Goal: Task Accomplishment & Management: Use online tool/utility

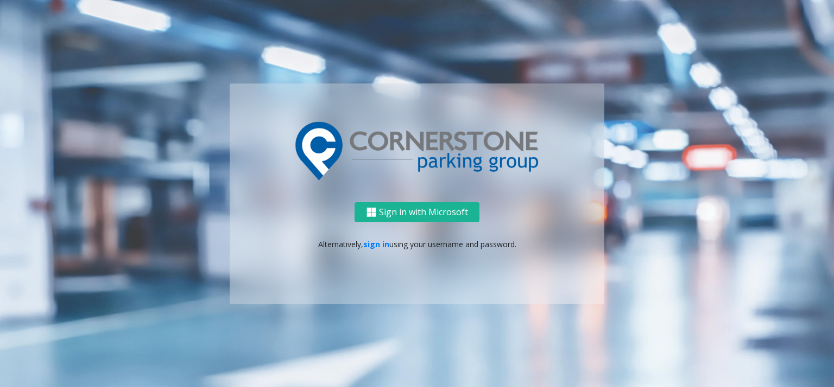
click at [364, 236] on div "Sign in with Microsoft Alternatively, sign in using your username and password." at bounding box center [417, 253] width 374 height 102
click at [368, 240] on link "sign in" at bounding box center [376, 244] width 26 height 10
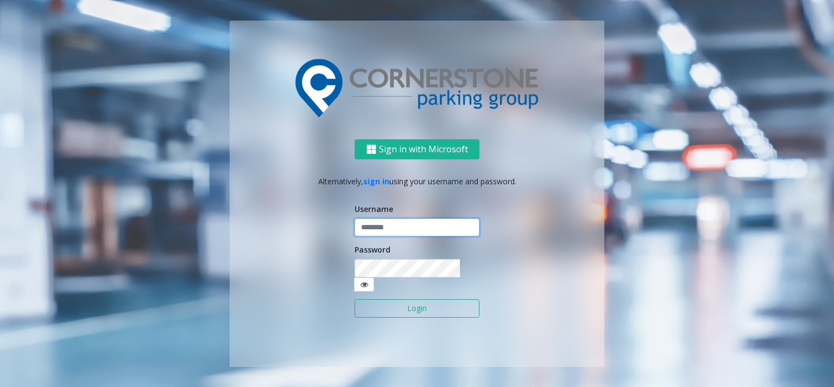
click at [393, 237] on input "text" at bounding box center [416, 228] width 125 height 18
click at [401, 221] on div "Username" at bounding box center [416, 221] width 125 height 34
click at [401, 231] on input "text" at bounding box center [416, 228] width 125 height 18
type input "**********"
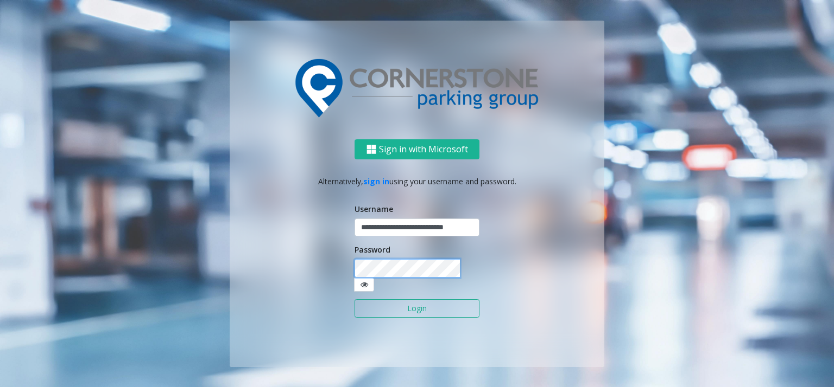
scroll to position [0, 0]
click at [354, 300] on button "Login" at bounding box center [416, 309] width 125 height 18
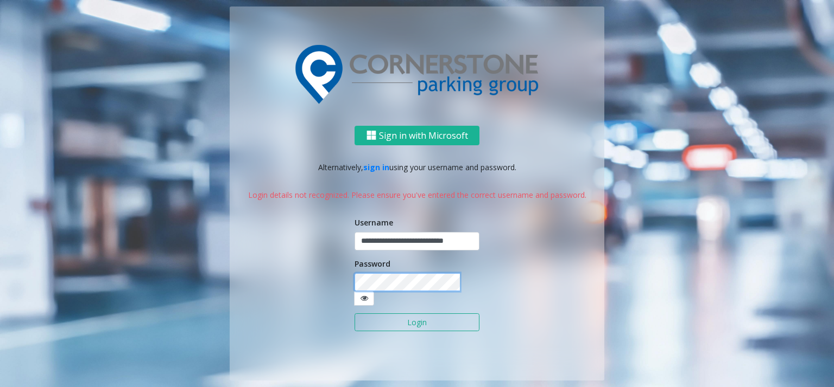
click at [354, 314] on button "Login" at bounding box center [416, 323] width 125 height 18
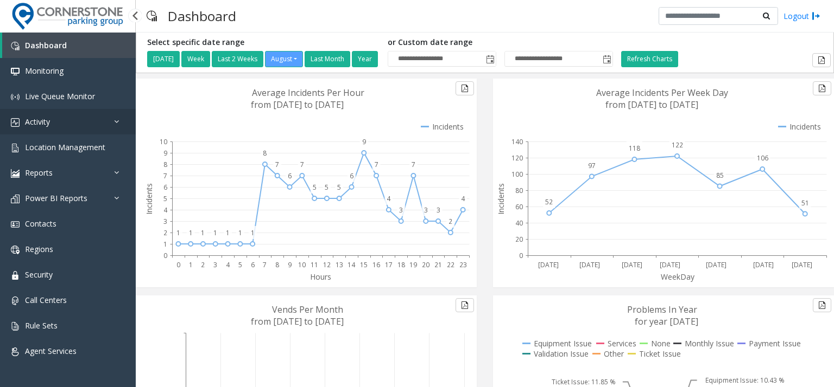
click at [79, 122] on link "Activity" at bounding box center [68, 122] width 136 height 26
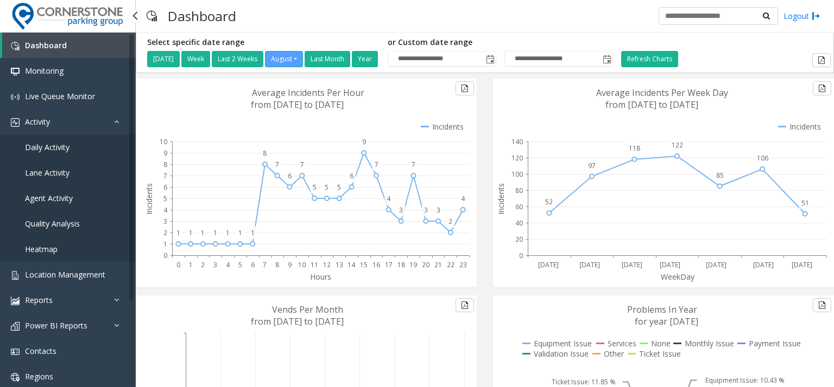
click at [81, 192] on link "Agent Activity" at bounding box center [68, 199] width 136 height 26
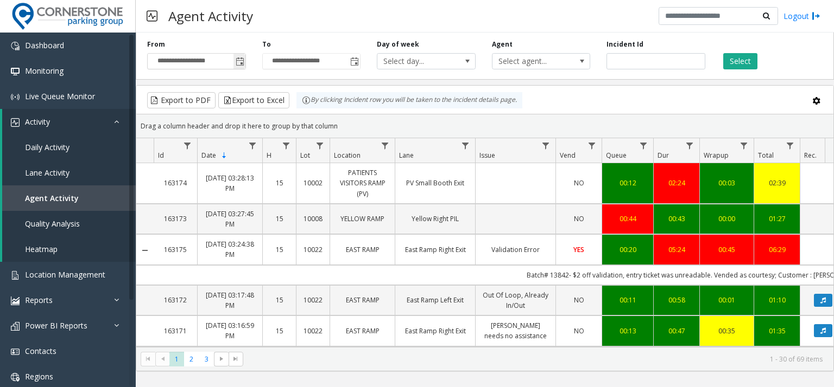
click at [239, 61] on span "Toggle popup" at bounding box center [240, 62] width 9 height 9
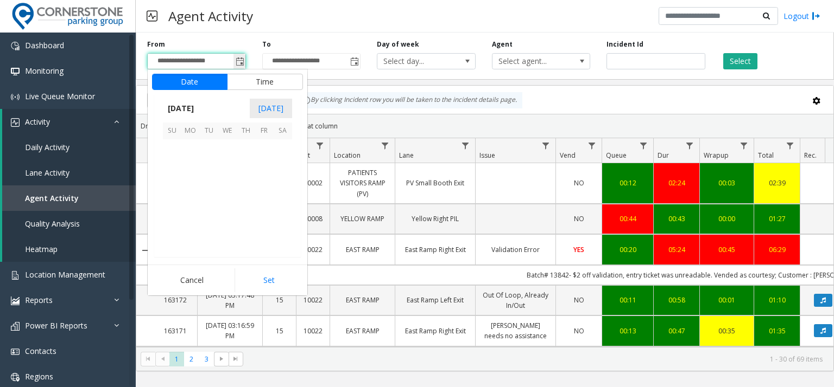
scroll to position [194643, 0]
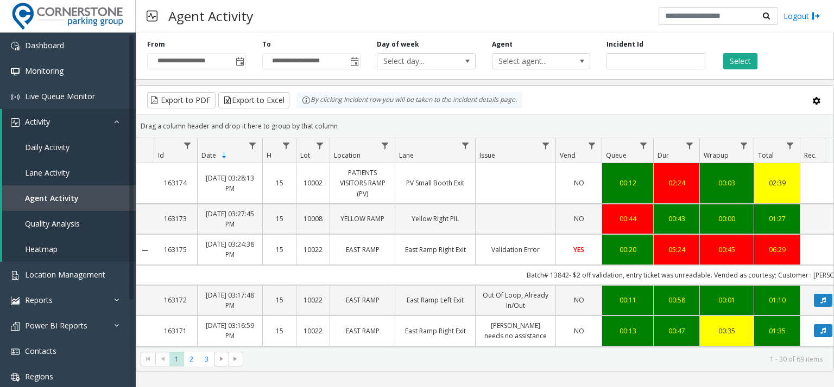
click at [261, 42] on div "**********" at bounding box center [311, 55] width 115 height 30
click at [405, 68] on span "Select day..." at bounding box center [416, 61] width 78 height 15
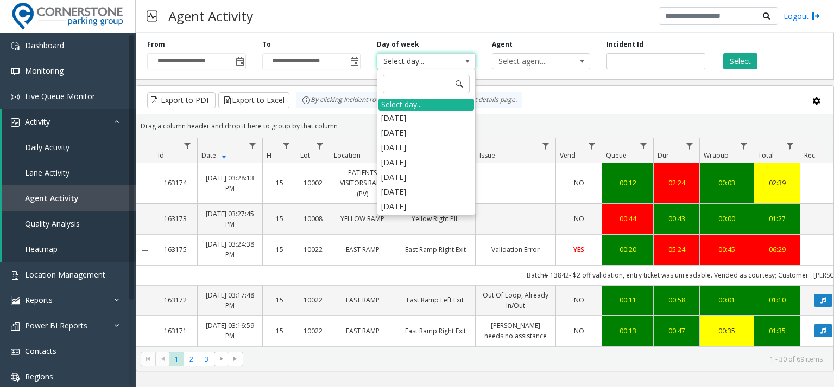
click at [403, 37] on div "**********" at bounding box center [485, 54] width 698 height 52
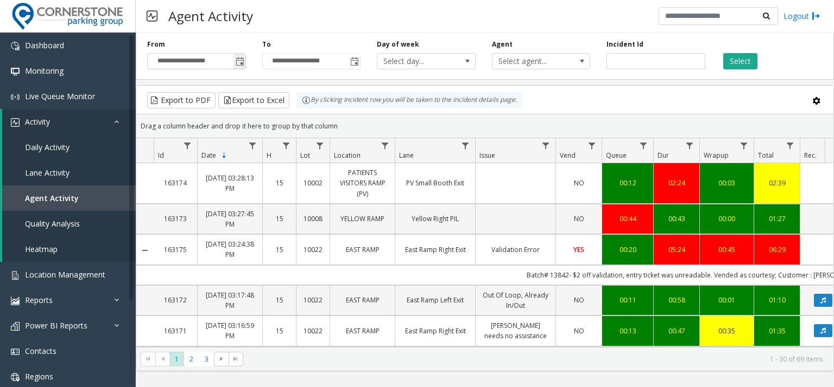
click at [240, 61] on span "Toggle popup" at bounding box center [240, 62] width 9 height 9
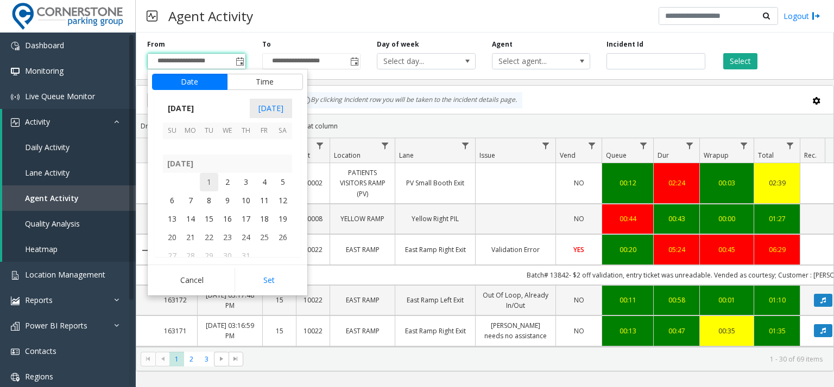
click at [215, 184] on span "1" at bounding box center [209, 182] width 18 height 18
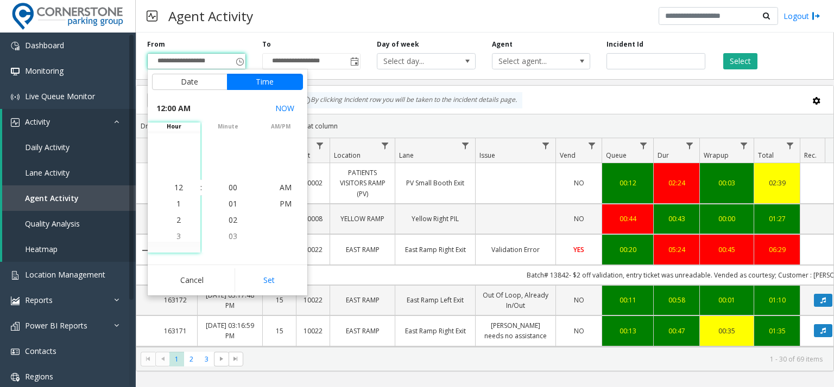
scroll to position [194514, 0]
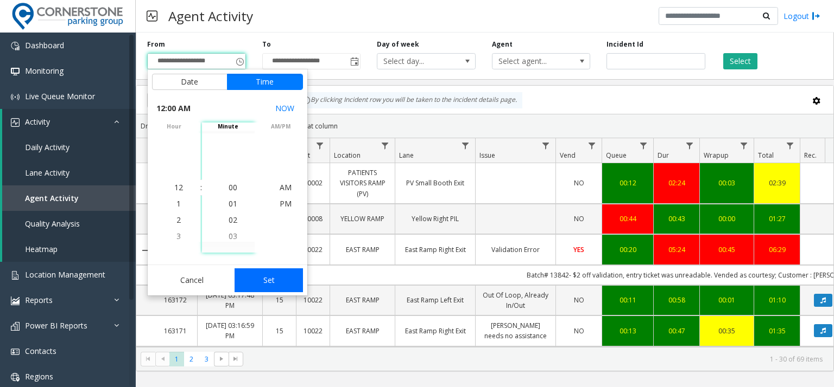
click at [254, 284] on button "Set" at bounding box center [268, 281] width 68 height 24
type input "**********"
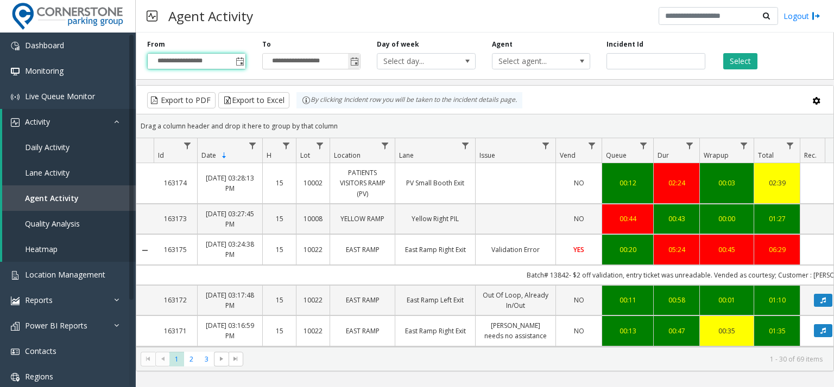
click at [354, 64] on span "Toggle popup" at bounding box center [354, 62] width 9 height 9
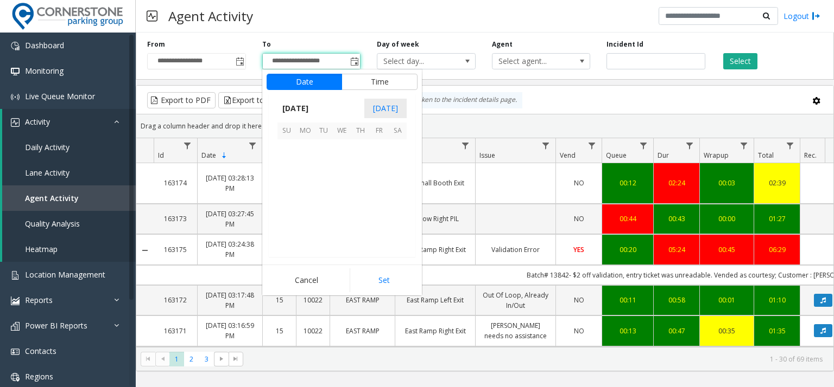
scroll to position [16, 0]
click at [358, 201] on span "31" at bounding box center [360, 202] width 18 height 18
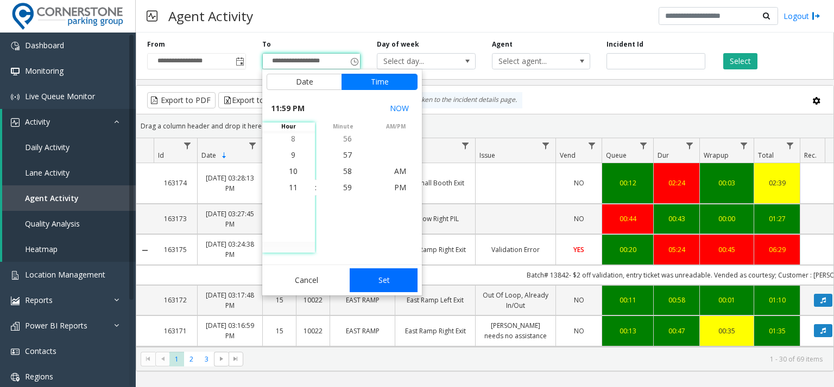
click at [395, 280] on button "Set" at bounding box center [383, 281] width 68 height 24
type input "**********"
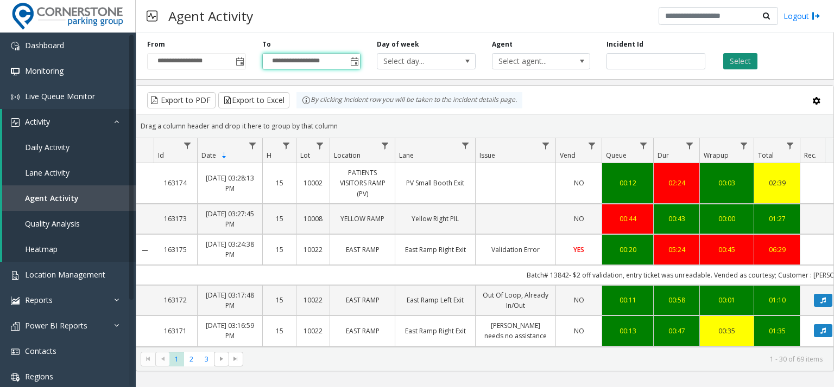
click at [729, 64] on button "Select" at bounding box center [740, 61] width 34 height 16
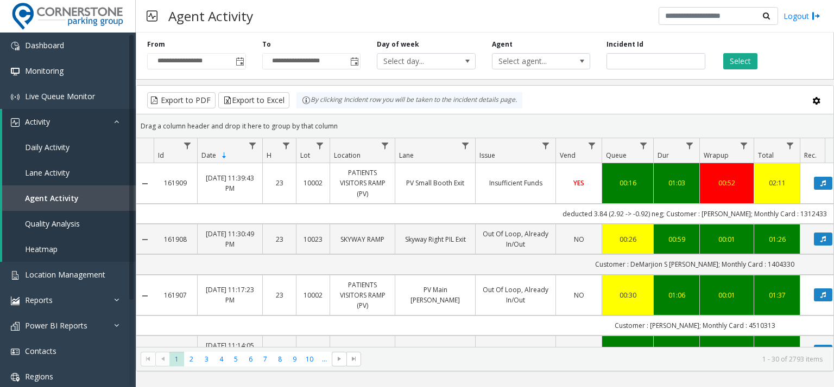
click at [246, 91] on kendo-grid-toolbar "Export to PDF Export to Excel By clicking Incident row you will be taken to the…" at bounding box center [484, 100] width 697 height 29
click at [249, 99] on button "Export to Excel" at bounding box center [253, 100] width 71 height 16
click at [335, 27] on div "Agent Activity Logout" at bounding box center [485, 16] width 698 height 33
click at [262, 100] on button "Export to Excel" at bounding box center [253, 100] width 71 height 16
click at [793, 72] on div "**********" at bounding box center [485, 54] width 698 height 52
